Goal: Task Accomplishment & Management: Use online tool/utility

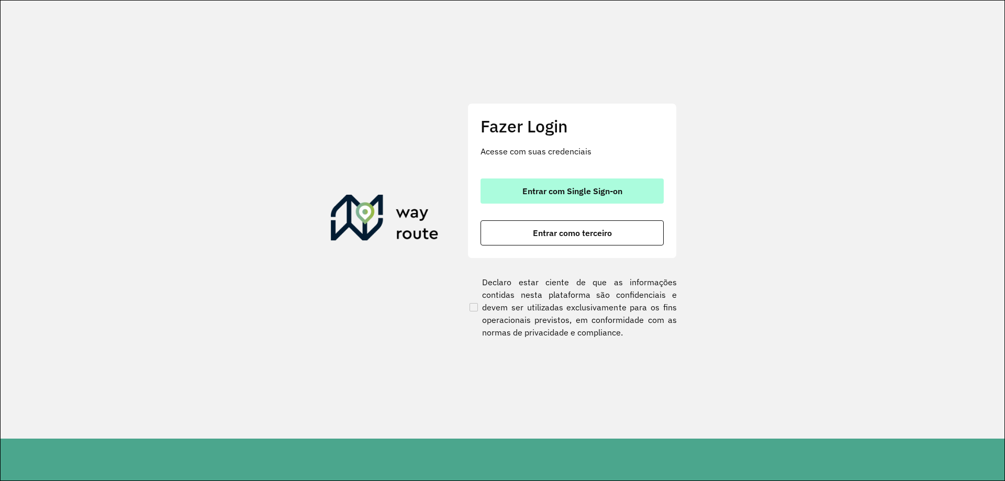
click at [535, 179] on button "Entrar com Single Sign-on" at bounding box center [571, 190] width 183 height 25
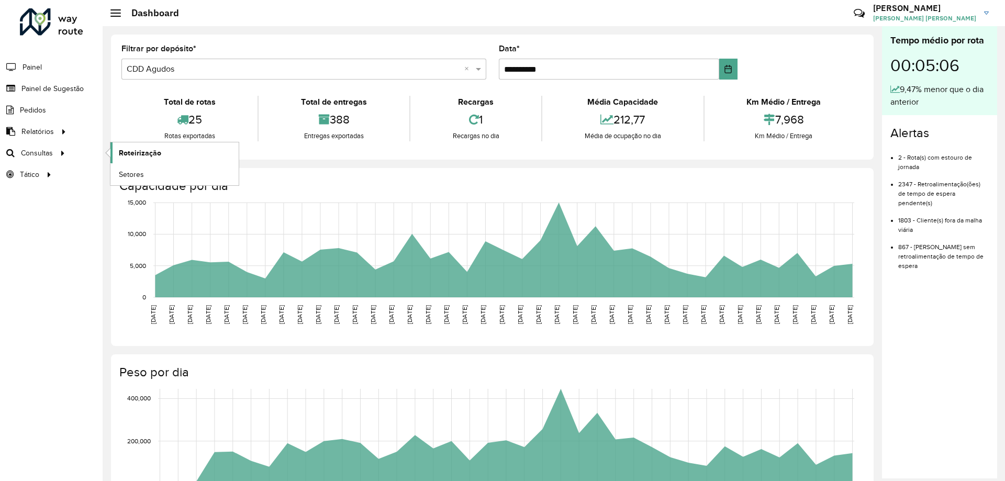
click at [133, 158] on span "Roteirização" at bounding box center [140, 153] width 42 height 11
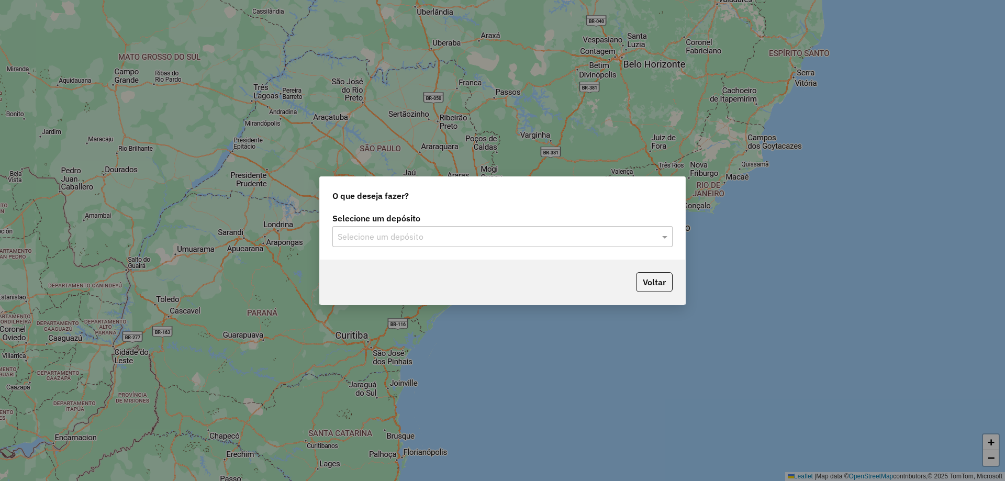
click at [489, 232] on input "text" at bounding box center [492, 237] width 309 height 13
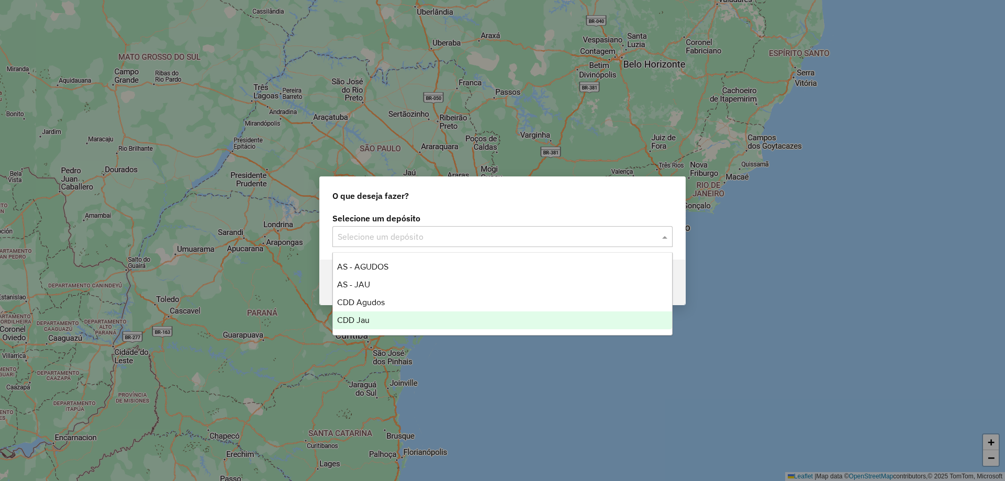
click at [372, 321] on div "CDD Jau" at bounding box center [502, 320] width 339 height 18
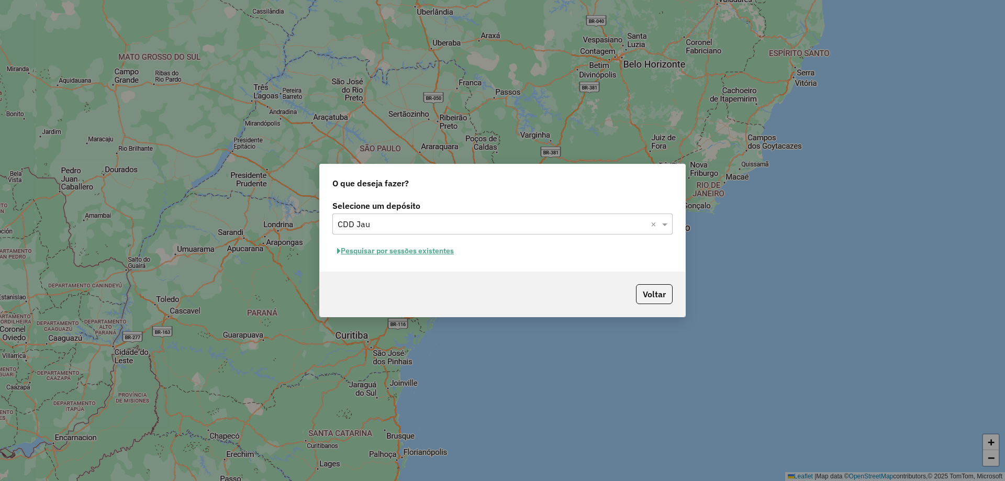
click at [429, 245] on button "Pesquisar por sessões existentes" at bounding box center [395, 251] width 126 height 16
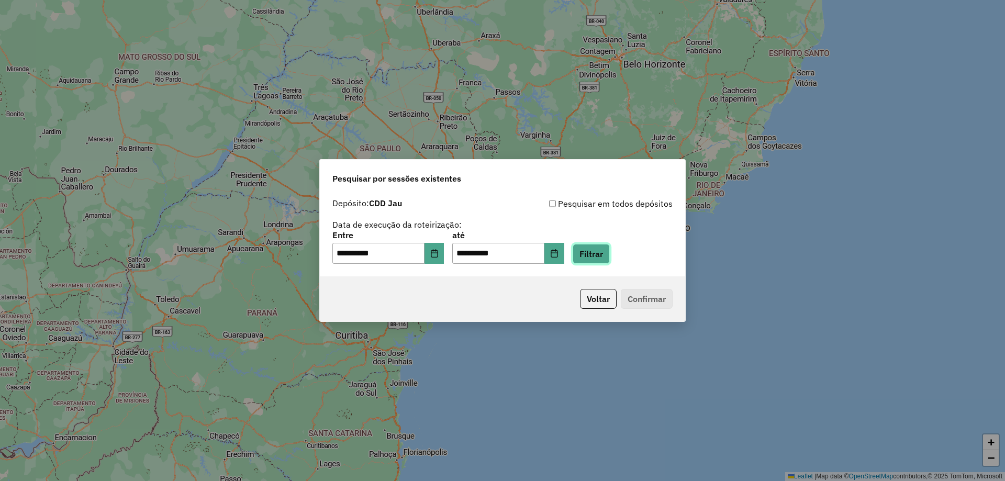
click at [610, 253] on button "Filtrar" at bounding box center [591, 254] width 37 height 20
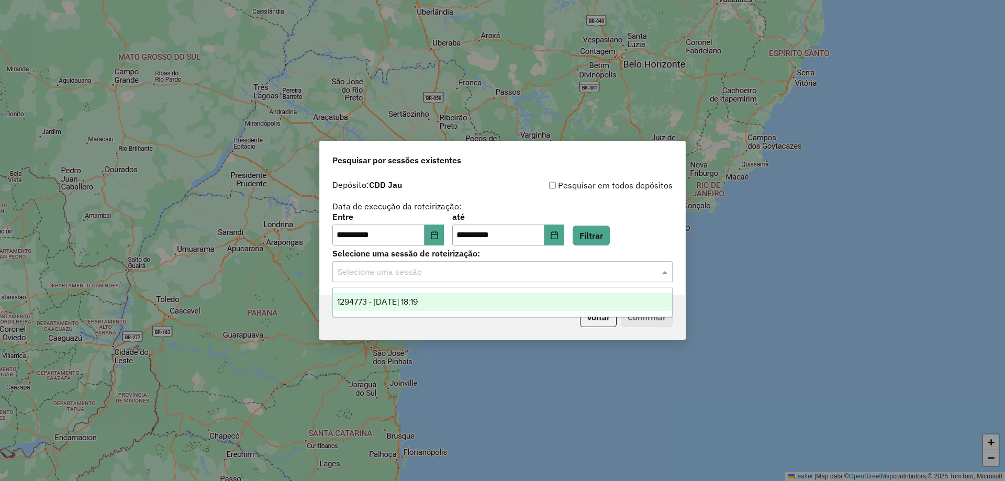
click at [395, 281] on div "Selecione uma sessão" at bounding box center [502, 271] width 340 height 21
click at [411, 299] on span "1294773 - 15/10/2025 18:19" at bounding box center [377, 301] width 81 height 9
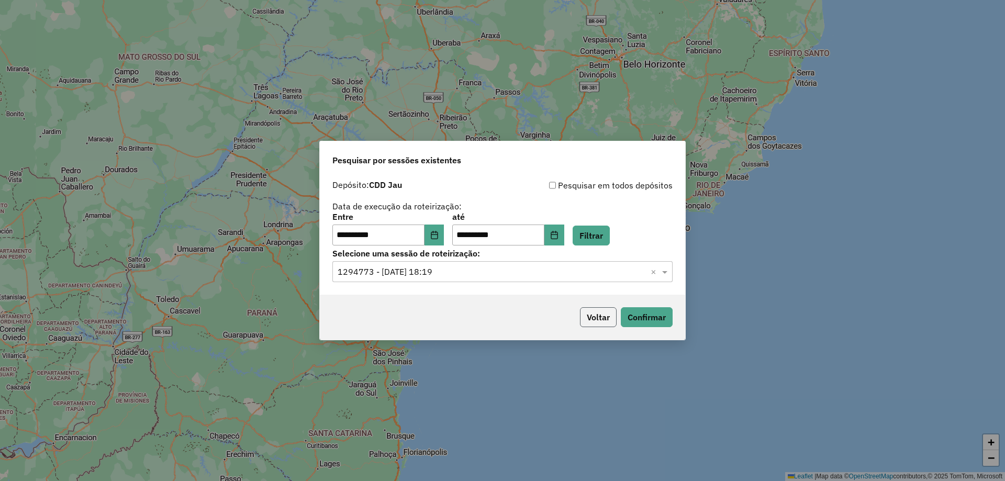
click at [615, 319] on button "Voltar" at bounding box center [598, 317] width 37 height 20
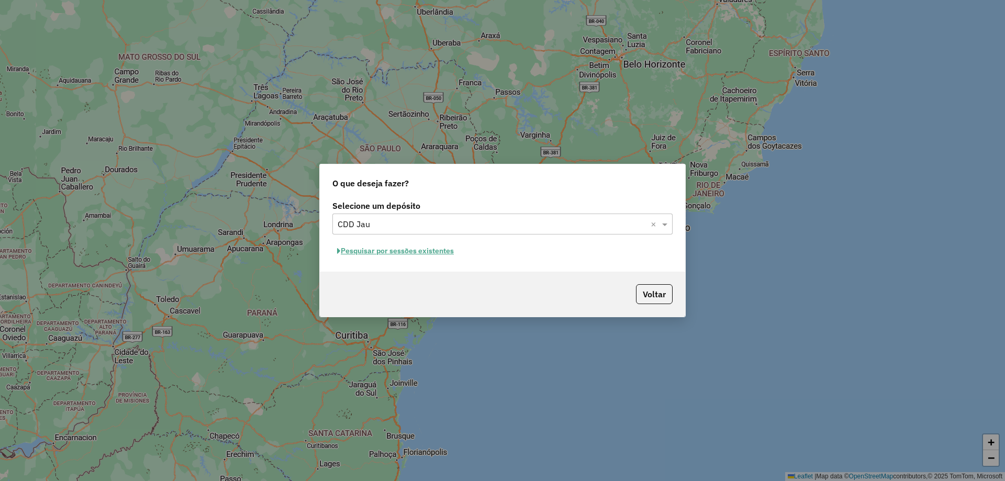
click at [633, 316] on div "Voltar" at bounding box center [502, 294] width 365 height 45
click at [421, 252] on button "Pesquisar por sessões existentes" at bounding box center [395, 251] width 126 height 16
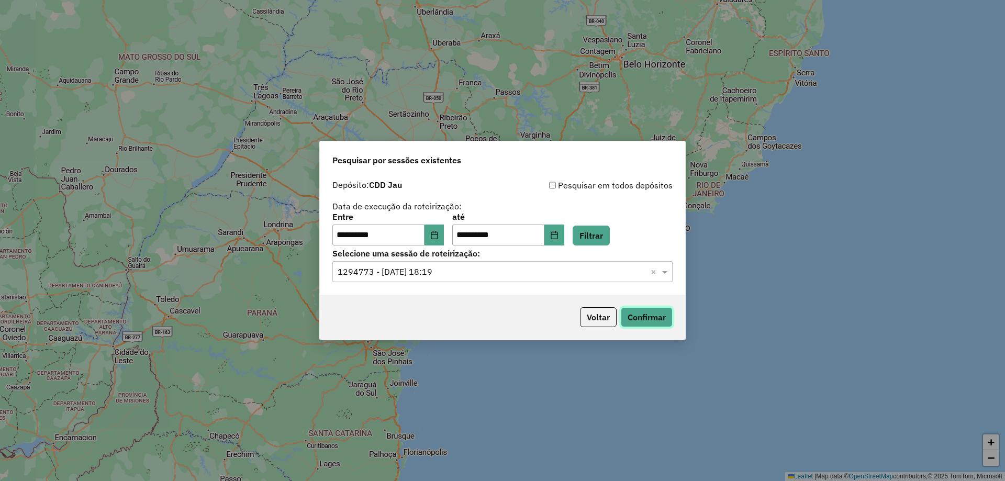
click at [650, 323] on button "Confirmar" at bounding box center [647, 317] width 52 height 20
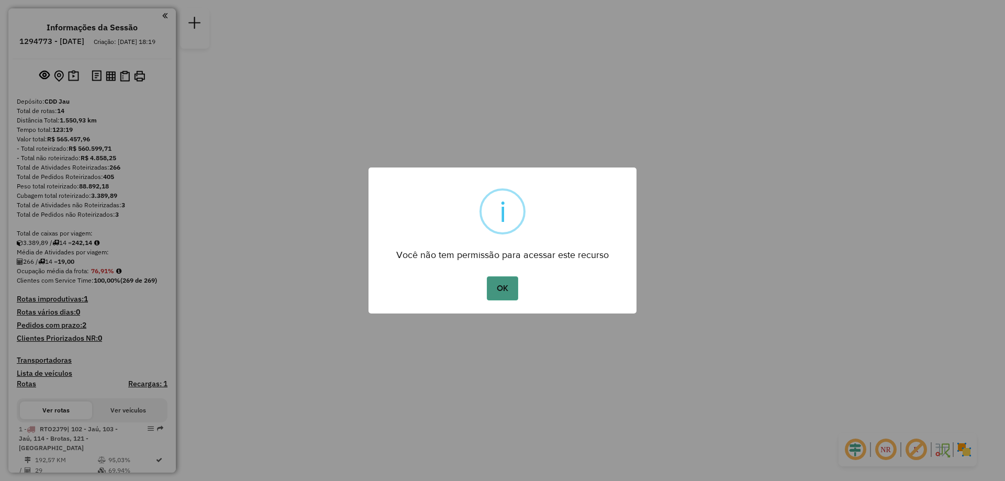
click at [497, 287] on button "OK" at bounding box center [502, 288] width 31 height 24
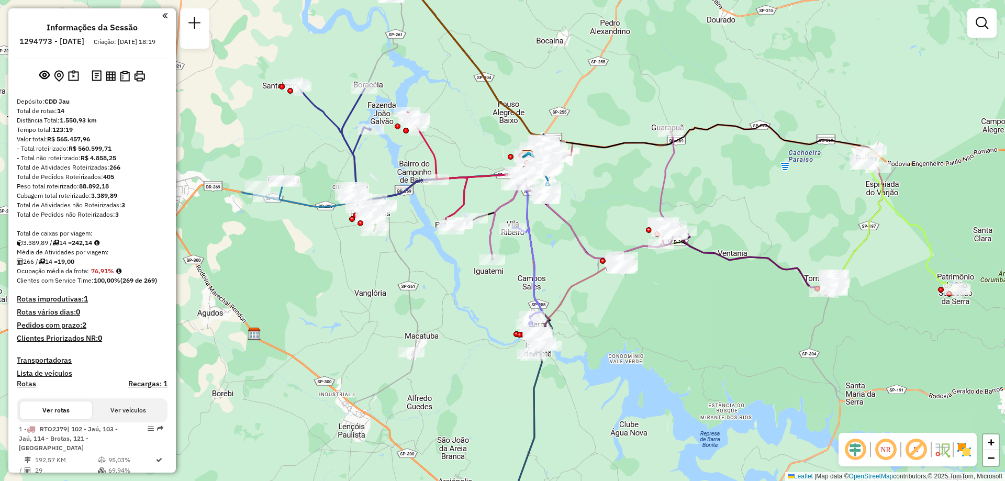
drag, startPoint x: 572, startPoint y: 117, endPoint x: 577, endPoint y: 115, distance: 5.6
click at [577, 115] on div "Janela de atendimento Grade de atendimento Capacidade Transportadoras Veículos …" at bounding box center [502, 240] width 1005 height 481
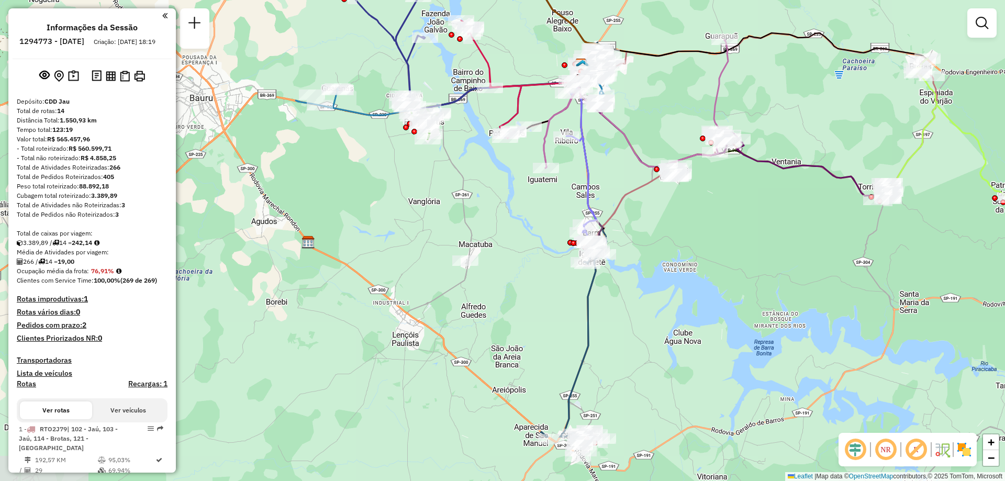
drag, startPoint x: 780, startPoint y: 354, endPoint x: 834, endPoint y: 262, distance: 106.3
click at [834, 262] on div "Janela de atendimento Grade de atendimento Capacidade Transportadoras Veículos …" at bounding box center [502, 240] width 1005 height 481
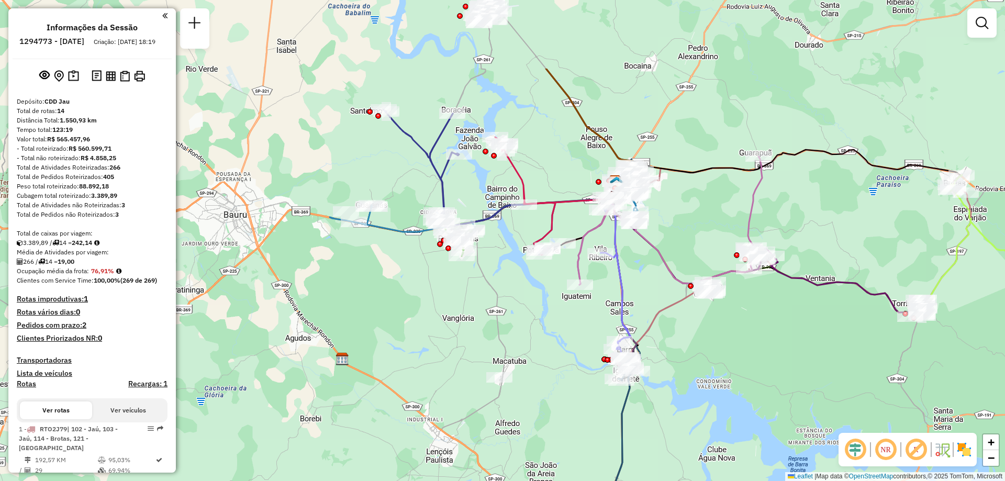
drag, startPoint x: 758, startPoint y: 312, endPoint x: 792, endPoint y: 429, distance: 121.6
click at [792, 429] on div "Janela de atendimento Grade de atendimento Capacidade Transportadoras Veículos …" at bounding box center [502, 240] width 1005 height 481
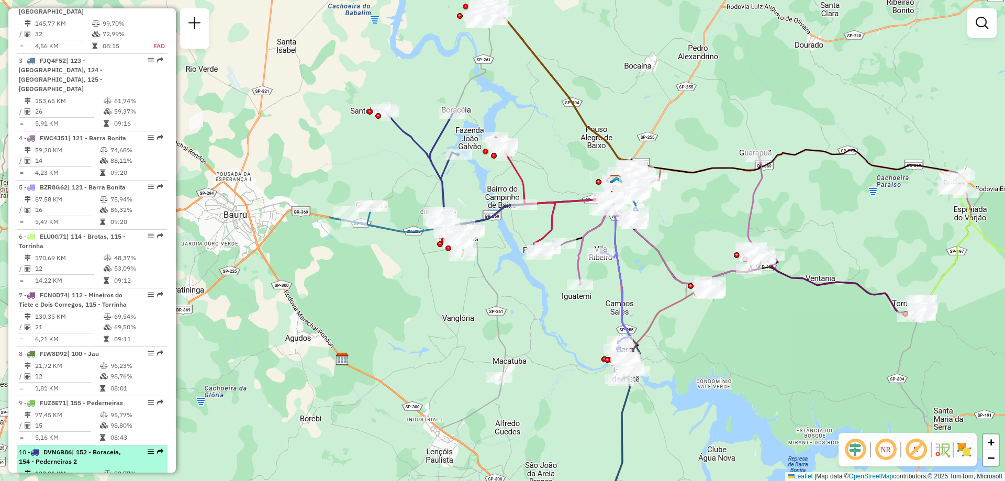
scroll to position [576, 0]
